Goal: Information Seeking & Learning: Find specific fact

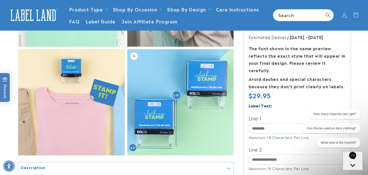
scroll to position [365, 0]
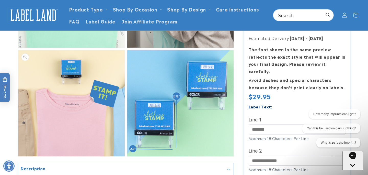
click at [18, 157] on button "Open media 6 in modal" at bounding box center [18, 157] width 0 height 0
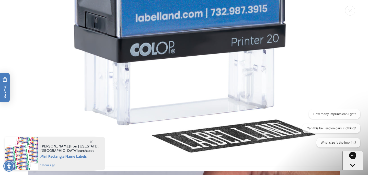
scroll to position [167, 0]
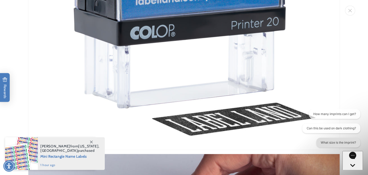
click at [332, 142] on button "What size is the imprint?" at bounding box center [338, 143] width 44 height 10
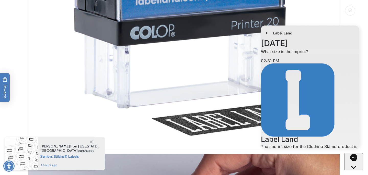
scroll to position [18, 0]
